Goal: Information Seeking & Learning: Understand process/instructions

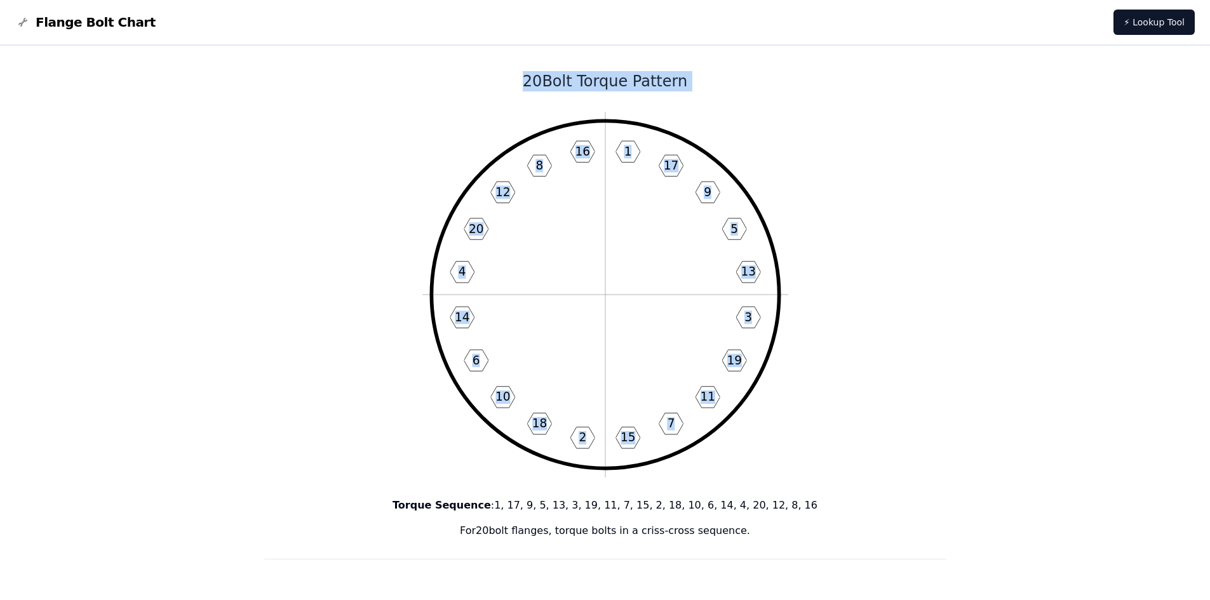
drag, startPoint x: 464, startPoint y: 66, endPoint x: 777, endPoint y: 550, distance: 576.8
copy div "20 Bolt Torque Pattern 1 17 9 5 13 3 19 11 7 15 2 18 10 6 14 4 20 12 8 16"
click at [467, 88] on h1 "20 Bolt Torque Pattern" at bounding box center [605, 81] width 682 height 20
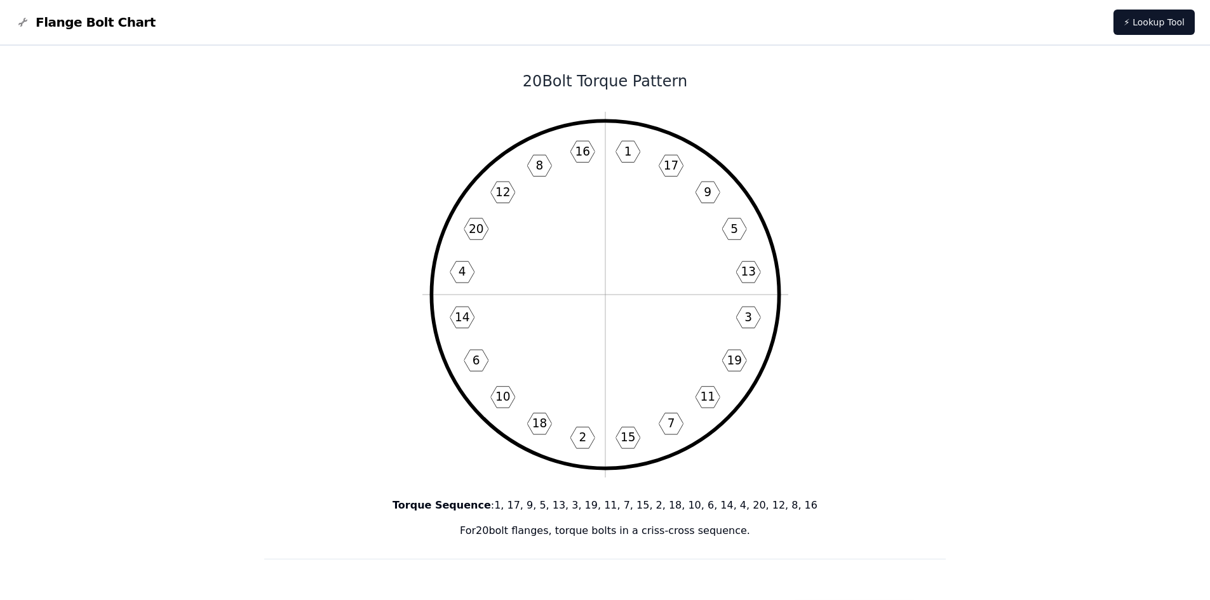
click at [544, 132] on circle at bounding box center [604, 294] width 347 height 347
drag, startPoint x: 427, startPoint y: 52, endPoint x: 684, endPoint y: 112, distance: 264.6
drag, startPoint x: 542, startPoint y: 112, endPoint x: 605, endPoint y: 135, distance: 67.1
click at [603, 135] on icon "1 17 9 5 13 3 19 11 7 15 2 18 10 6 14 4 20 12 8 16" at bounding box center [605, 295] width 366 height 366
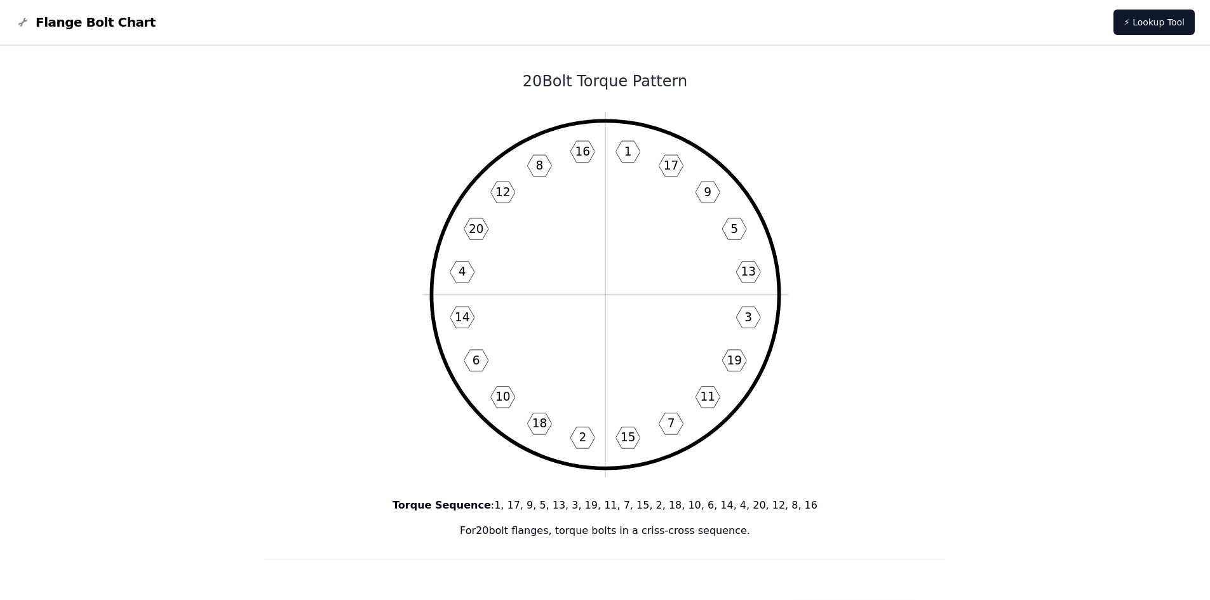
drag, startPoint x: 501, startPoint y: 106, endPoint x: 885, endPoint y: 272, distance: 418.6
